Goal: Transaction & Acquisition: Purchase product/service

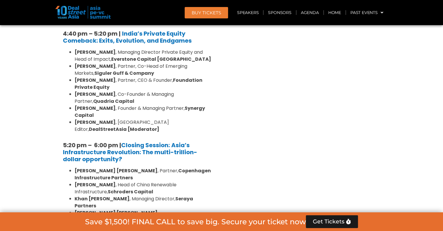
scroll to position [1119, 0]
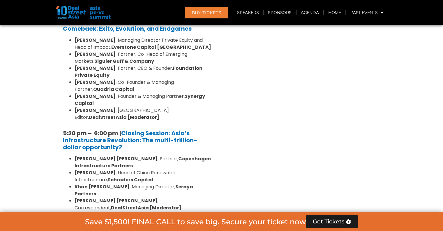
click at [163, 220] on div "Limited Partners Summit Ballroom 2, 10 Sept" at bounding box center [139, 233] width 160 height 27
click at [297, 133] on div "Venture Capital & Founders​ Summit Ballroom 1, 11 Sept 8:00 am – 9:00 am | Regi…" at bounding box center [305, 153] width 166 height 1779
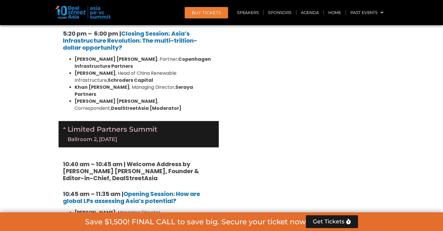
scroll to position [1223, 0]
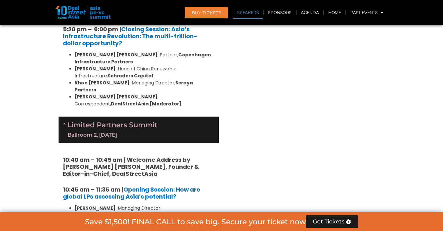
click at [239, 13] on link "Speakers" at bounding box center [248, 12] width 30 height 13
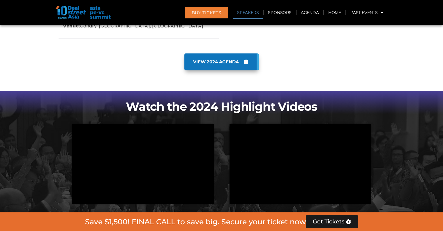
scroll to position [2186, 0]
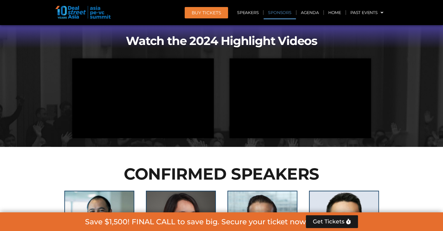
click at [283, 14] on link "Sponsors" at bounding box center [280, 12] width 32 height 13
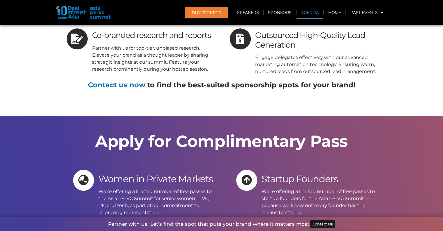
scroll to position [7418, 0]
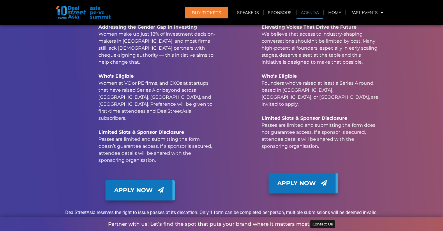
click at [312, 10] on link "Agenda" at bounding box center [310, 12] width 27 height 13
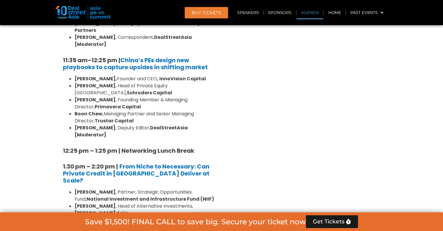
scroll to position [304, 0]
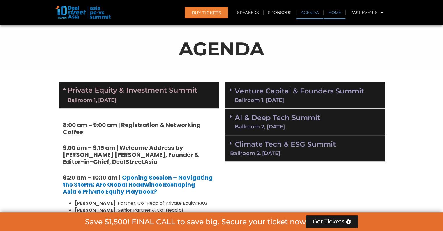
click at [335, 11] on link "Home" at bounding box center [335, 12] width 22 height 13
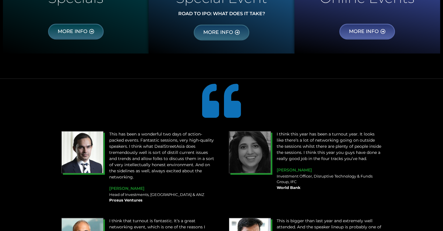
scroll to position [548, 0]
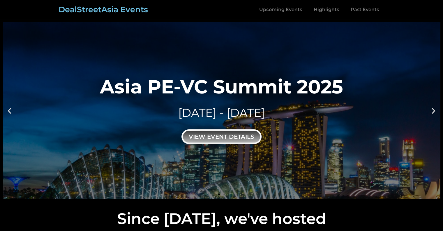
click at [226, 136] on div "view event details" at bounding box center [222, 136] width 80 height 15
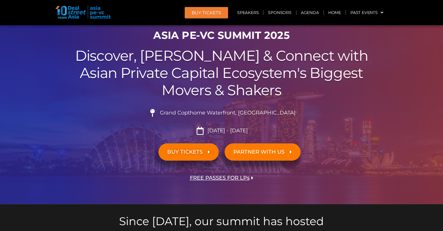
scroll to position [41, 0]
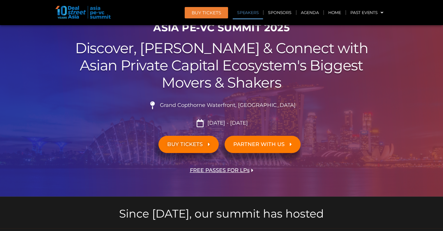
click at [249, 16] on link "Speakers" at bounding box center [248, 12] width 30 height 13
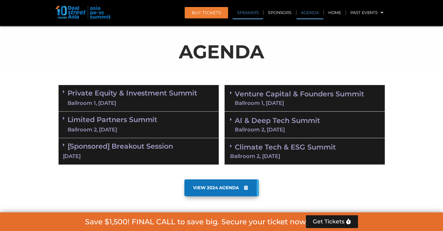
scroll to position [306, 0]
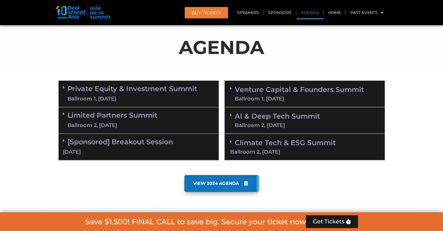
click at [167, 95] on div "Ballroom 1, 10 Sept" at bounding box center [133, 98] width 130 height 7
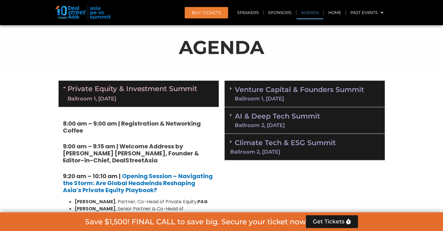
click at [216, 14] on span "BUY Tickets" at bounding box center [206, 12] width 29 height 4
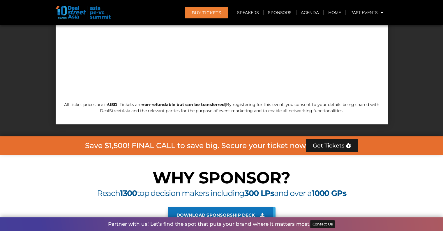
scroll to position [6183, 0]
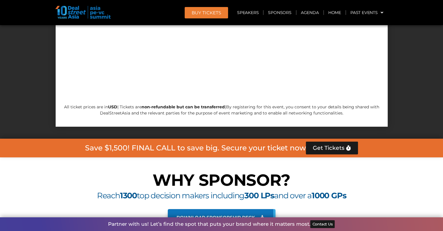
click at [242, 209] on link "Download sponsorship deck" at bounding box center [222, 217] width 108 height 17
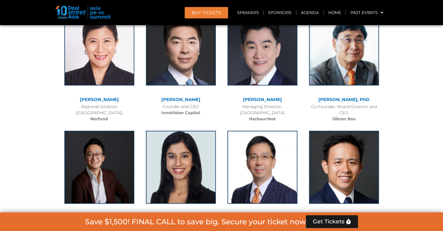
scroll to position [3863, 0]
